Goal: Task Accomplishment & Management: Manage account settings

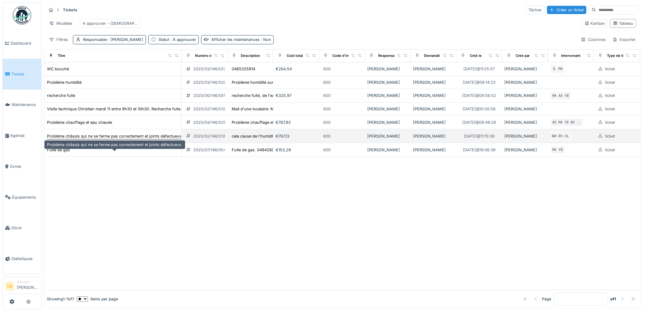
click at [109, 139] on div "Problème châssis qui ne se ferme pas correctement et joints défectueux." at bounding box center [114, 136] width 135 height 6
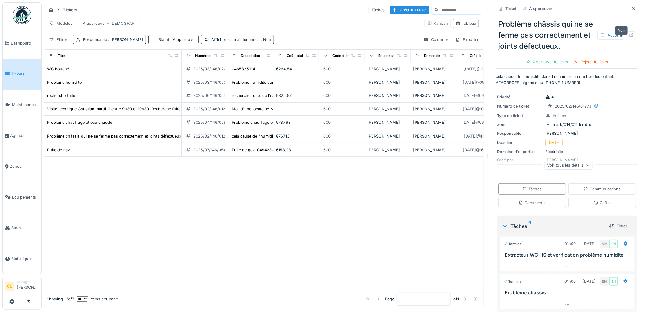
click at [629, 37] on icon at bounding box center [631, 35] width 5 height 4
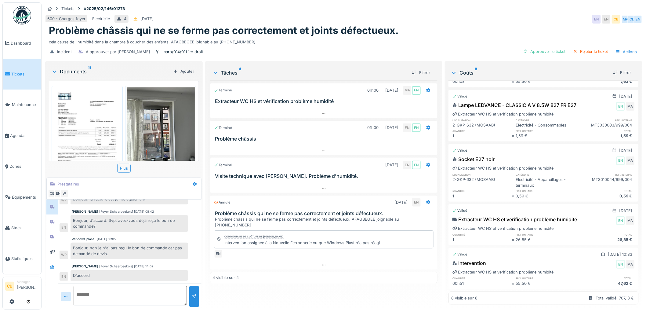
scroll to position [5, 0]
click at [142, 119] on img at bounding box center [161, 132] width 68 height 91
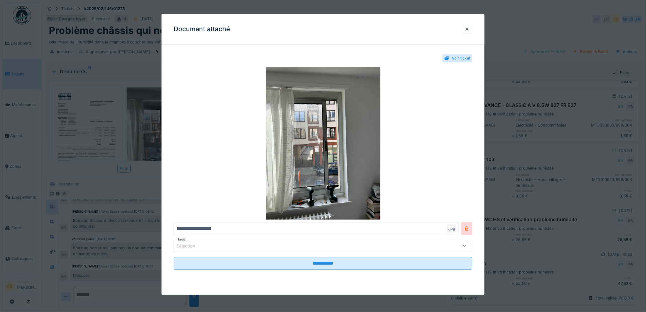
click at [142, 119] on div at bounding box center [323, 156] width 646 height 312
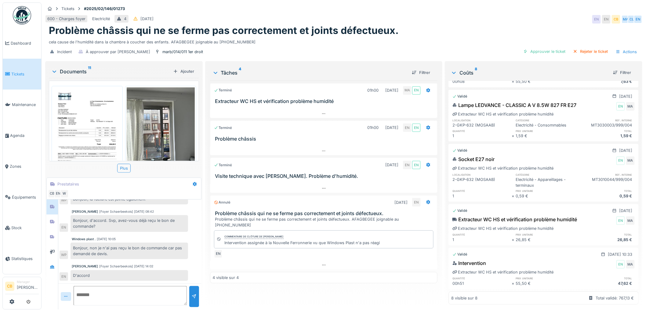
click at [86, 122] on img at bounding box center [87, 135] width 68 height 96
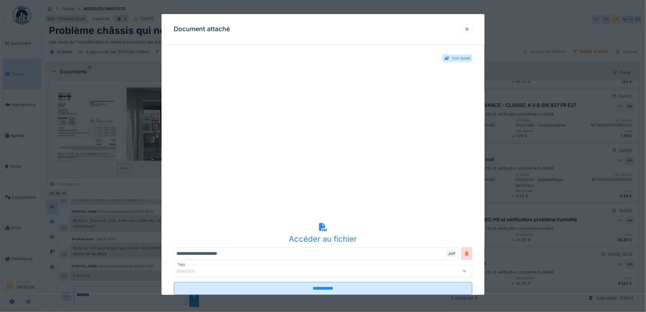
click at [471, 23] on div "Document attaché" at bounding box center [322, 29] width 323 height 31
click at [468, 26] on div at bounding box center [467, 29] width 10 height 9
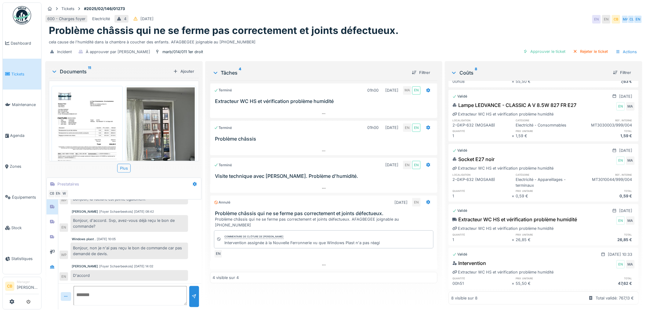
click at [56, 68] on icon at bounding box center [54, 71] width 5 height 6
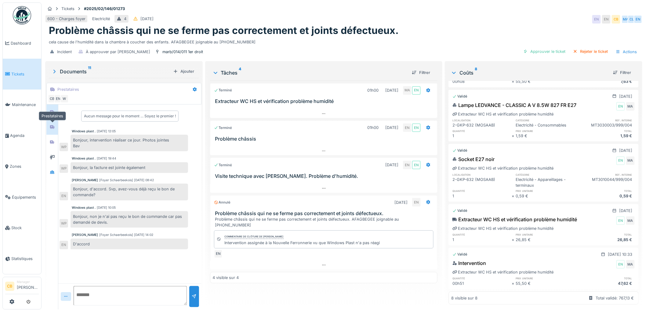
click at [52, 125] on icon at bounding box center [52, 127] width 4 height 4
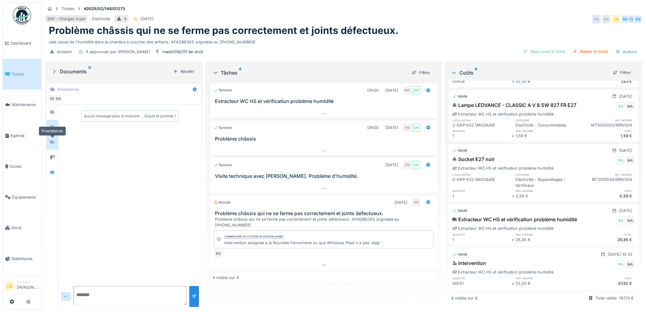
click at [55, 139] on div at bounding box center [52, 142] width 5 height 6
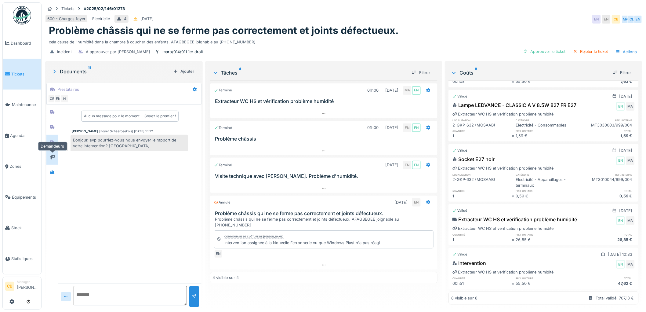
click at [51, 152] on div at bounding box center [52, 157] width 9 height 10
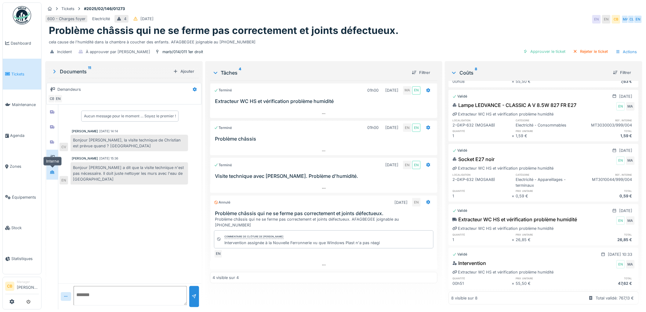
click at [53, 168] on div at bounding box center [52, 172] width 9 height 8
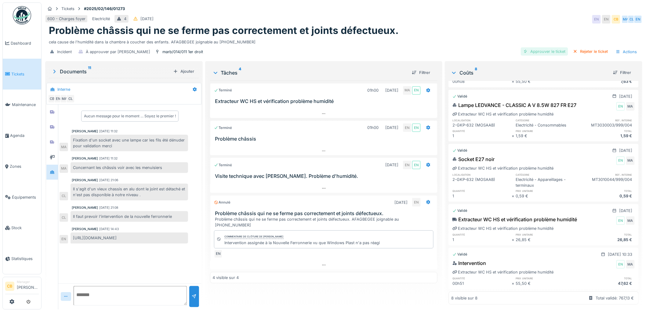
click at [546, 47] on div "Approuver le ticket" at bounding box center [544, 51] width 47 height 8
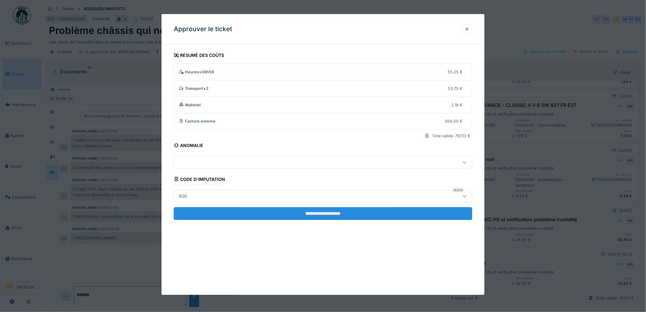
click at [305, 213] on input "**********" at bounding box center [323, 213] width 298 height 13
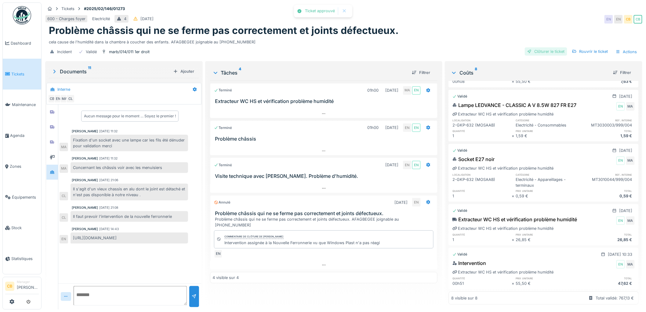
click at [550, 47] on div "Clôturer le ticket" at bounding box center [546, 51] width 42 height 8
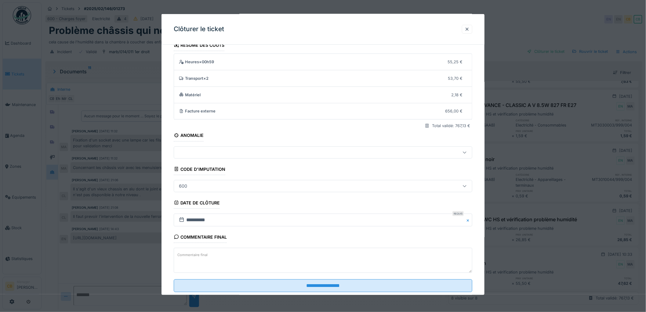
scroll to position [25, 0]
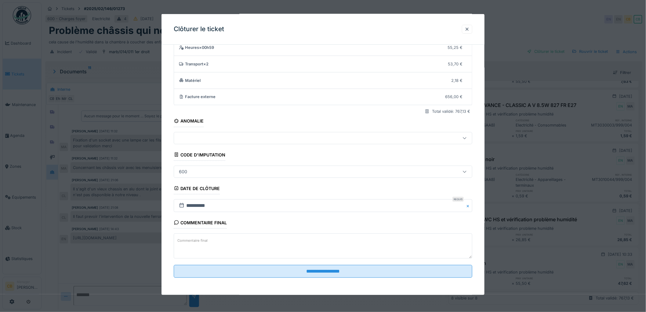
click at [326, 278] on fieldset "**********" at bounding box center [323, 153] width 298 height 257
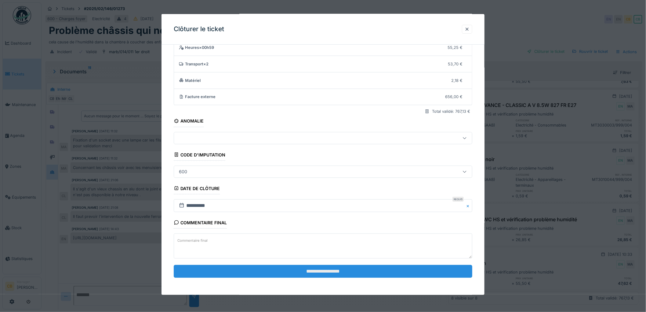
click at [327, 275] on input "**********" at bounding box center [323, 271] width 298 height 13
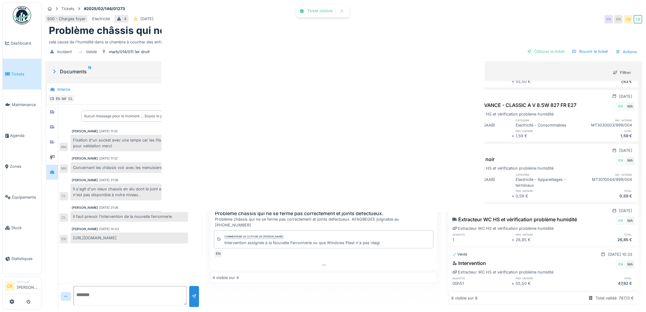
scroll to position [0, 0]
